Goal: Task Accomplishment & Management: Manage account settings

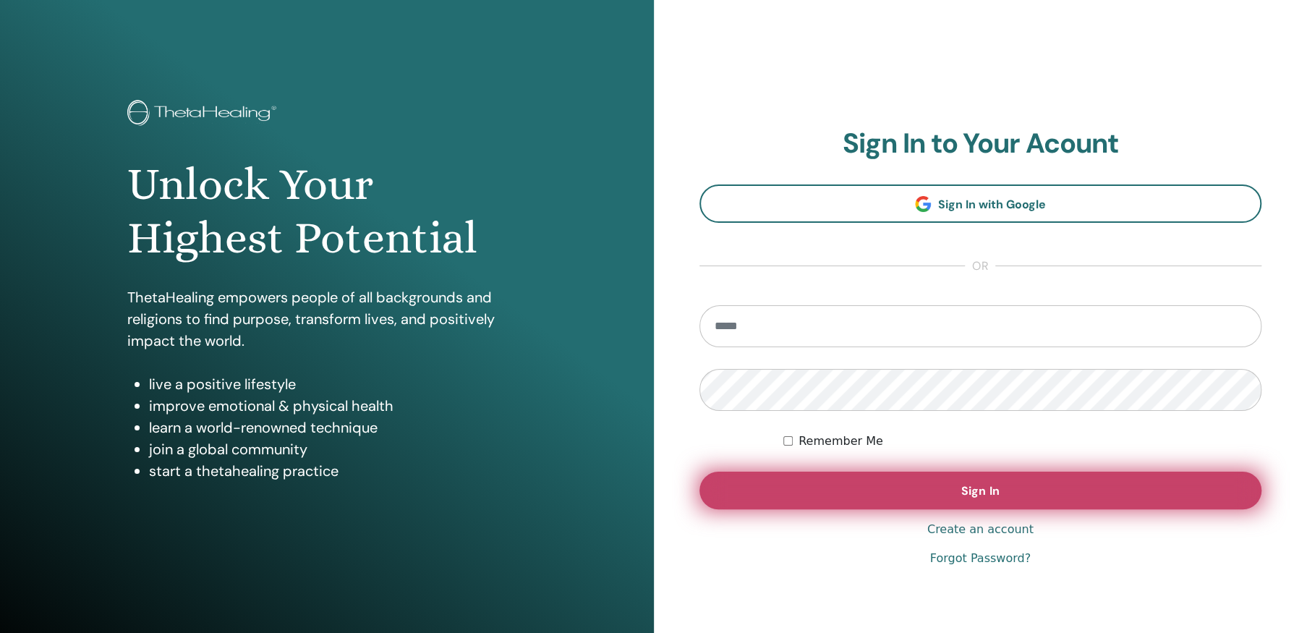
type input "**********"
click at [982, 493] on span "Sign In" at bounding box center [980, 490] width 38 height 15
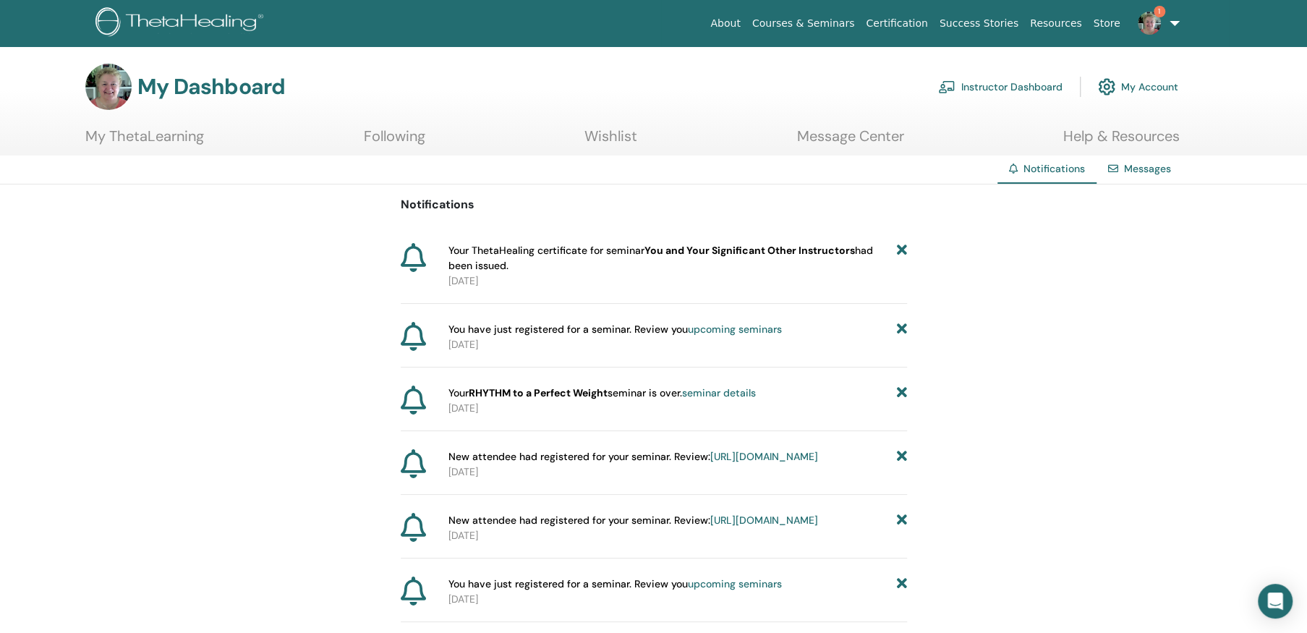
click at [1015, 85] on link "Instructor Dashboard" at bounding box center [1000, 87] width 124 height 32
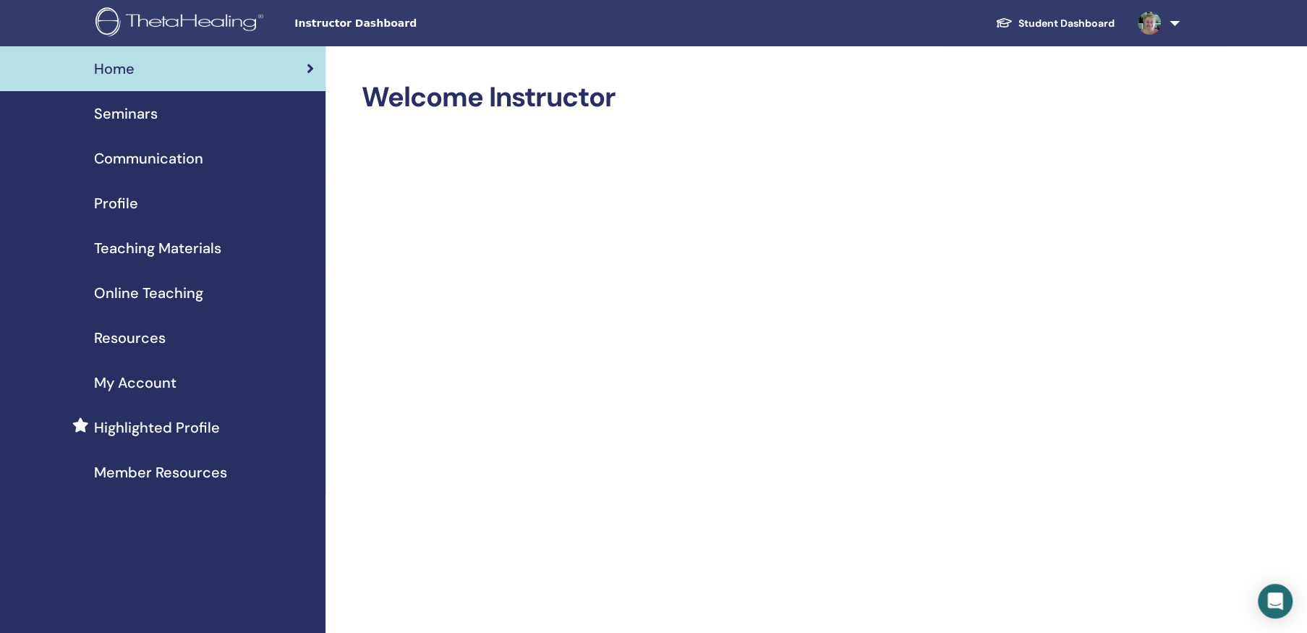
click at [137, 105] on span "Seminars" at bounding box center [126, 114] width 64 height 22
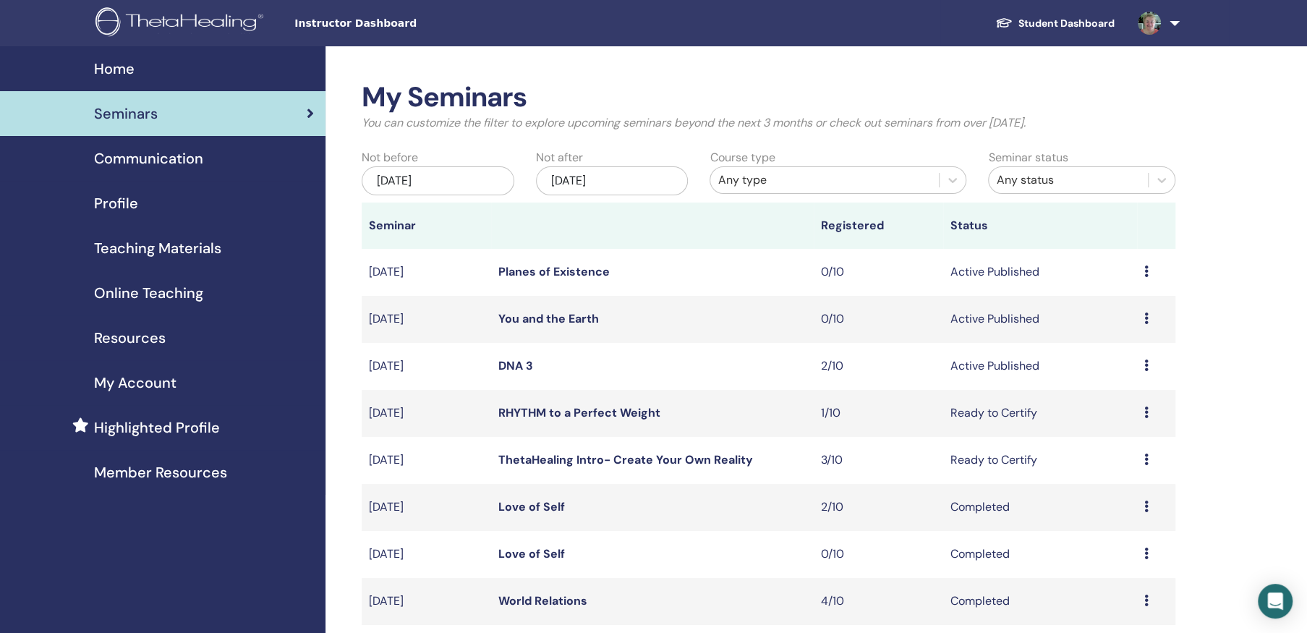
click at [1144, 362] on icon at bounding box center [1146, 365] width 4 height 12
click at [1112, 414] on link "Attendees" at bounding box center [1109, 417] width 55 height 15
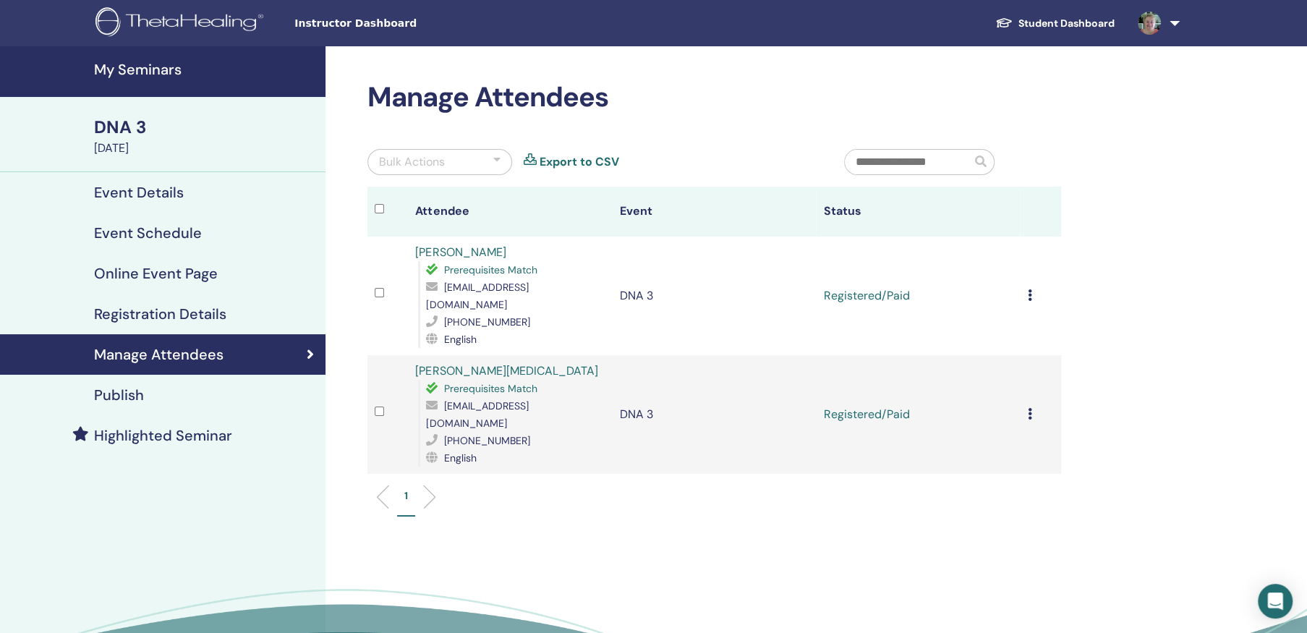
click at [1028, 289] on icon at bounding box center [1029, 295] width 4 height 12
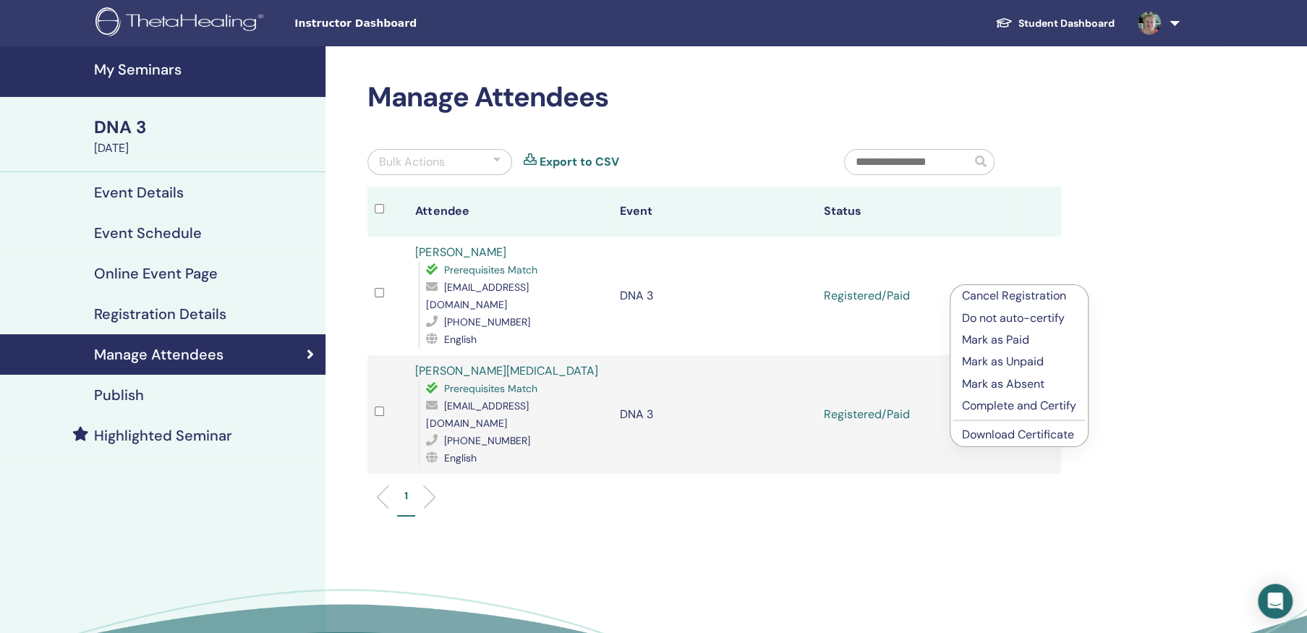
click at [1019, 402] on p "Complete and Certify" at bounding box center [1019, 405] width 114 height 17
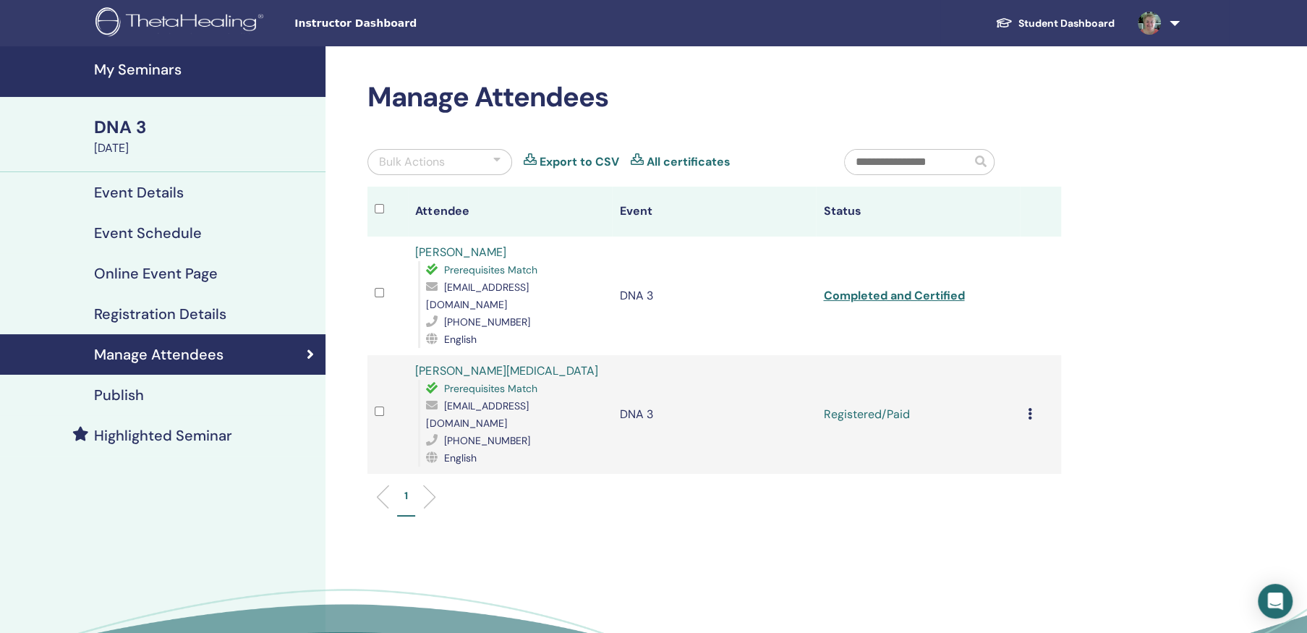
click at [1028, 408] on icon at bounding box center [1029, 414] width 4 height 12
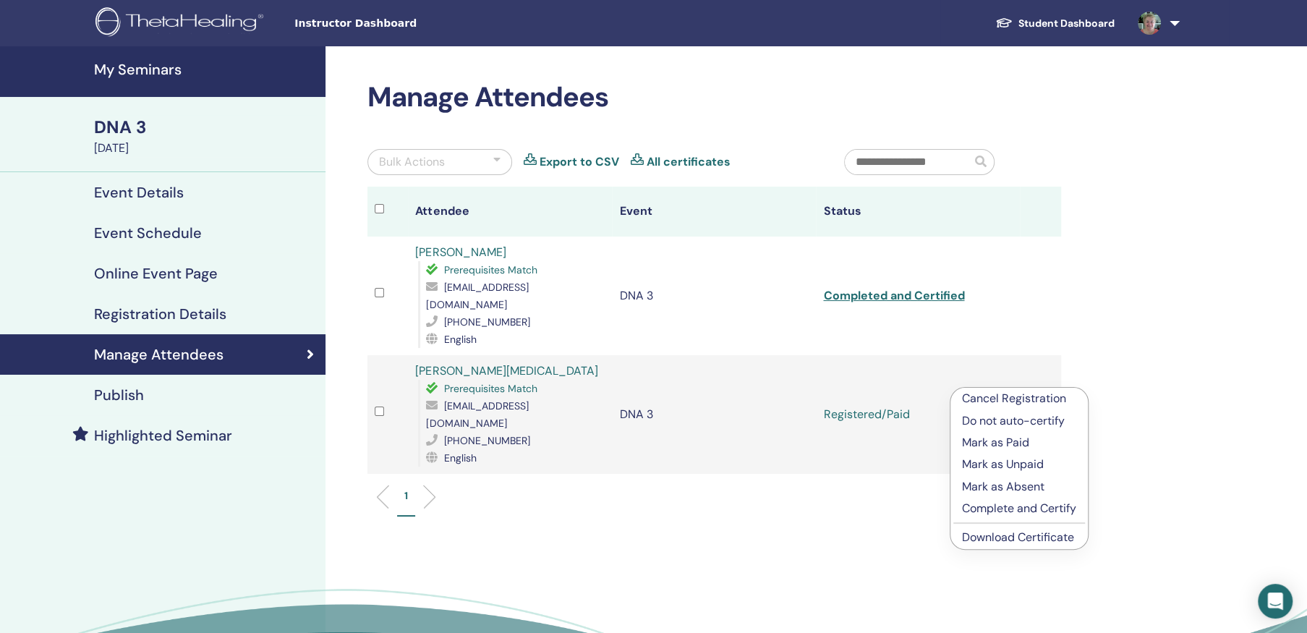
click at [1019, 505] on p "Complete and Certify" at bounding box center [1019, 508] width 114 height 17
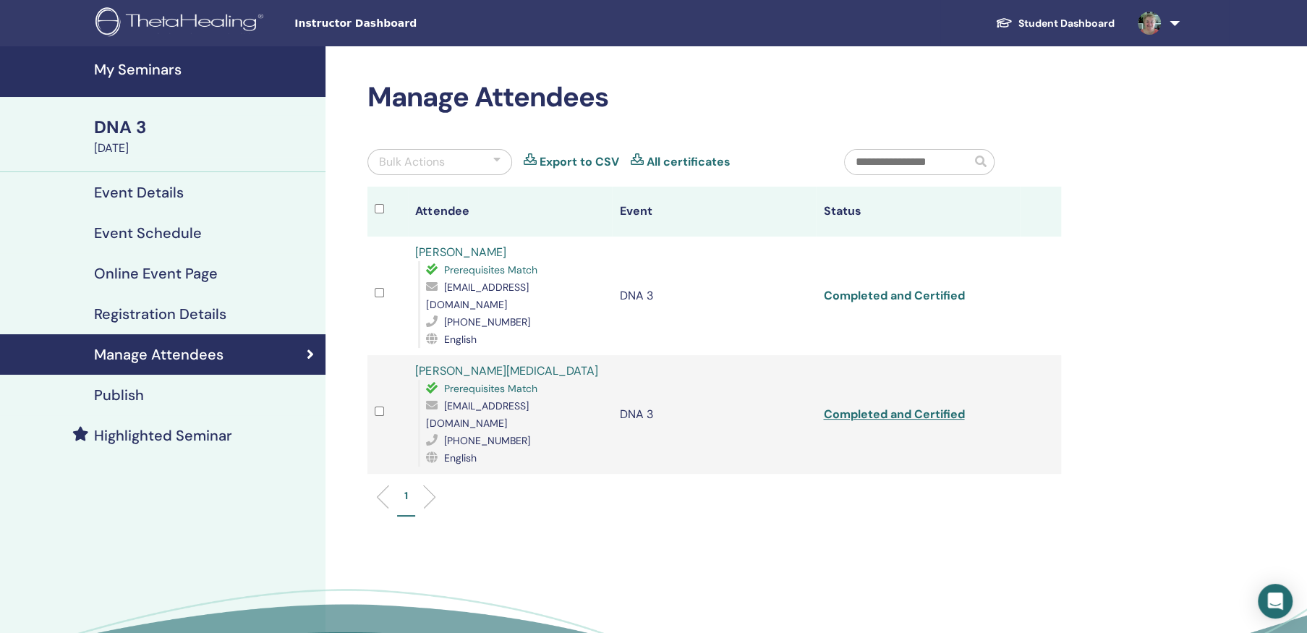
click at [893, 288] on link "Completed and Certified" at bounding box center [893, 295] width 141 height 15
click at [907, 406] on link "Completed and Certified" at bounding box center [893, 413] width 141 height 15
